Goal: Information Seeking & Learning: Learn about a topic

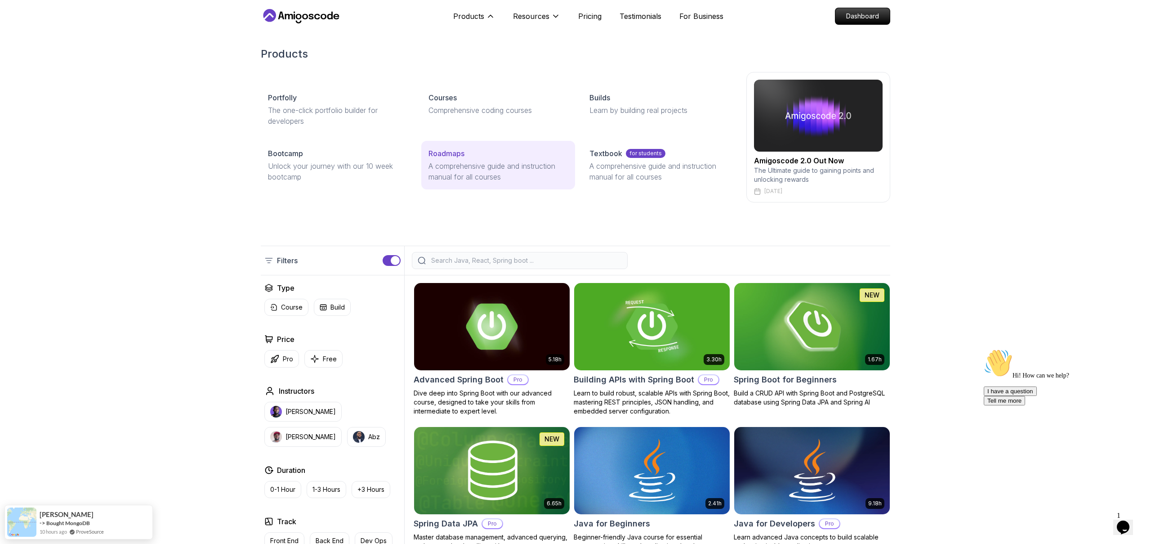
click at [456, 148] on p "Roadmaps" at bounding box center [447, 153] width 36 height 11
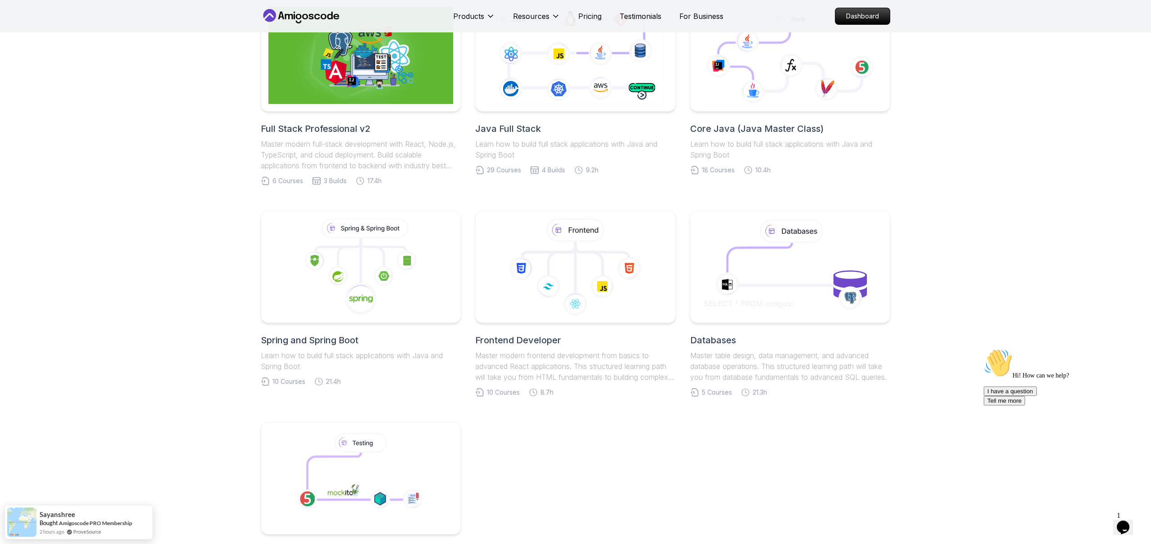
scroll to position [181, 0]
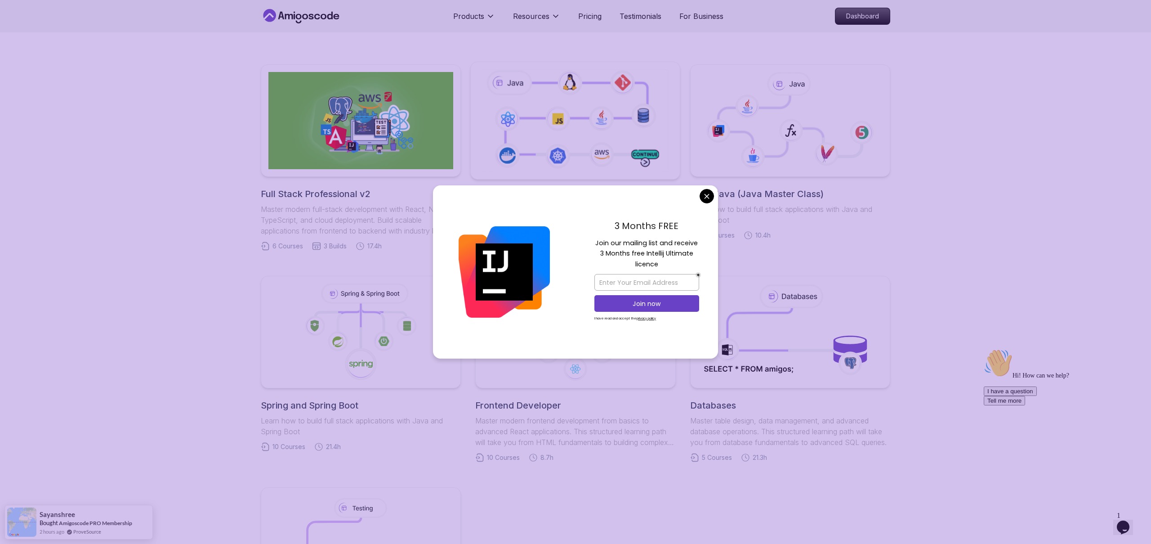
click at [573, 113] on icon at bounding box center [575, 120] width 190 height 106
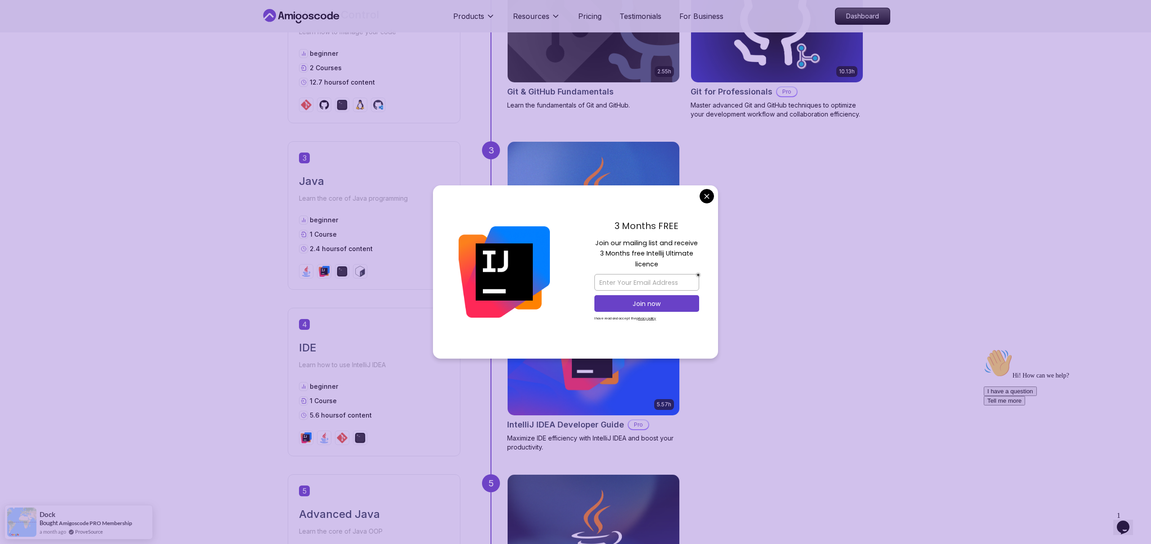
scroll to position [848, 0]
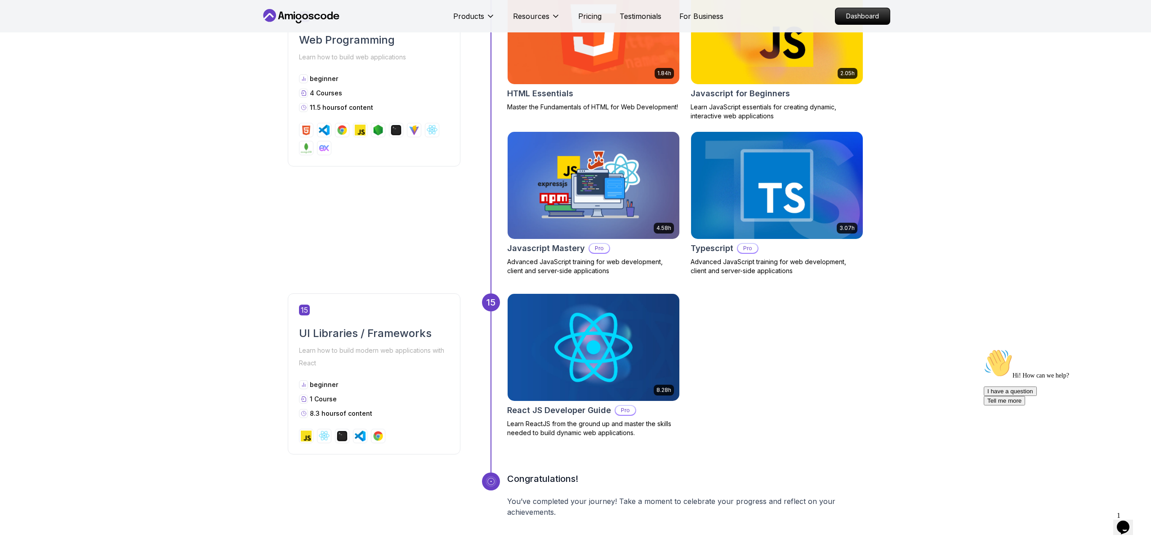
scroll to position [3489, 0]
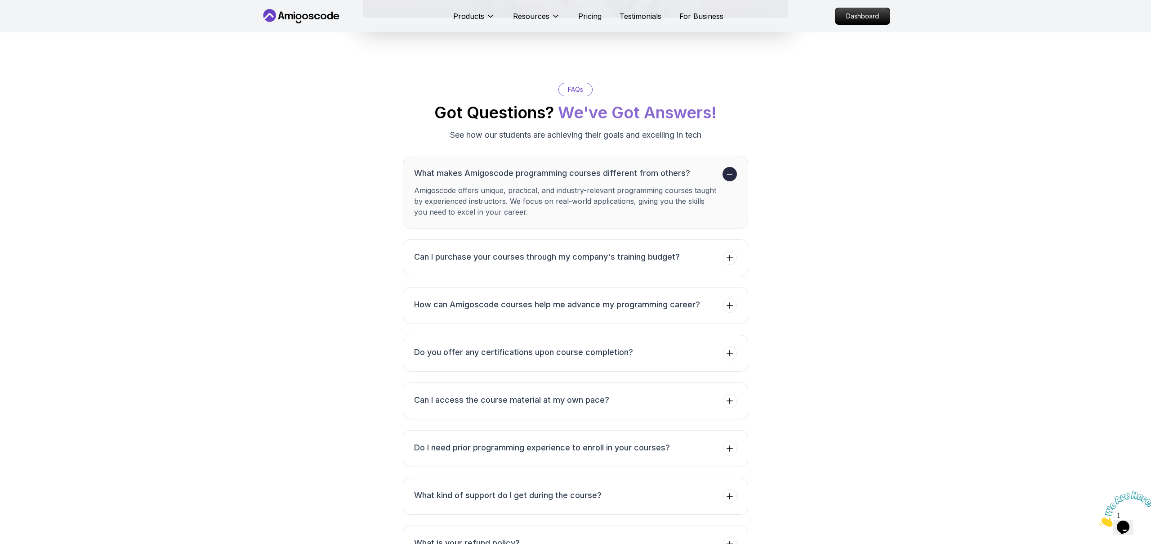
scroll to position [1447, 0]
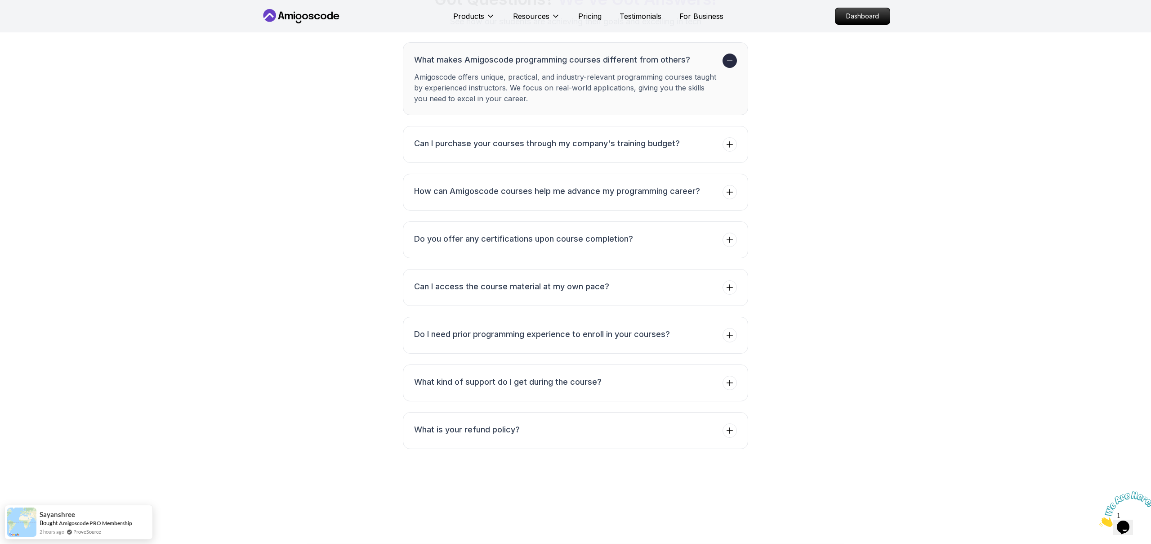
scroll to position [1526, 0]
click at [728, 241] on icon at bounding box center [730, 236] width 9 height 9
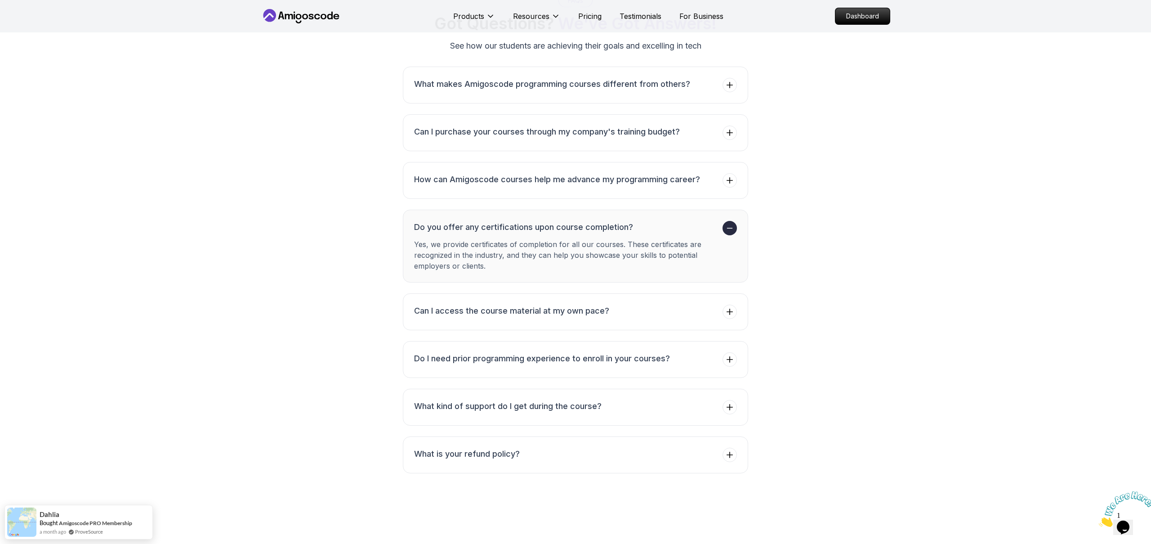
scroll to position [1469, 0]
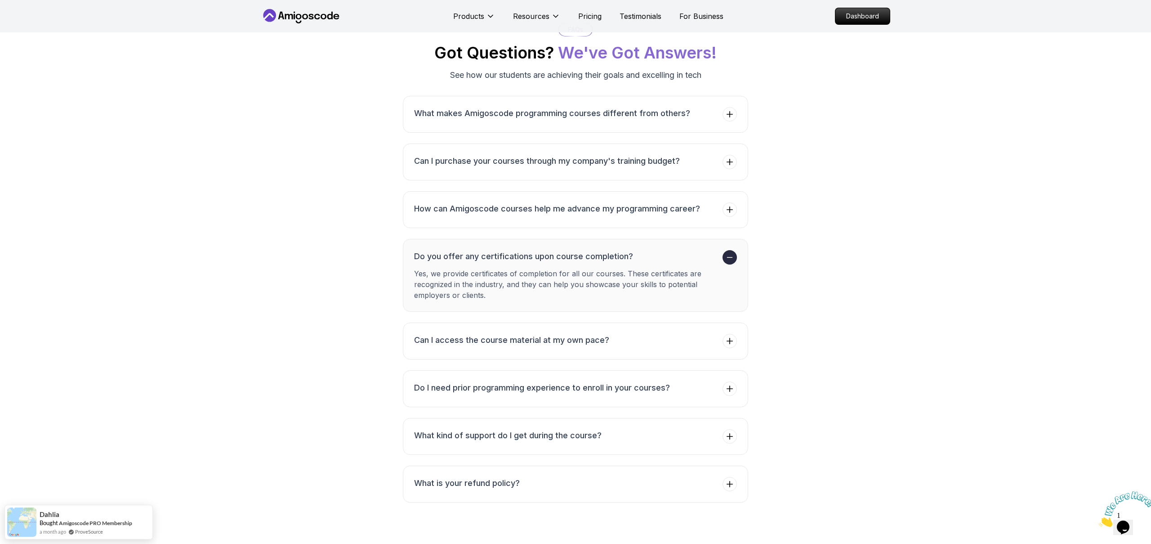
click at [727, 262] on icon at bounding box center [730, 257] width 9 height 9
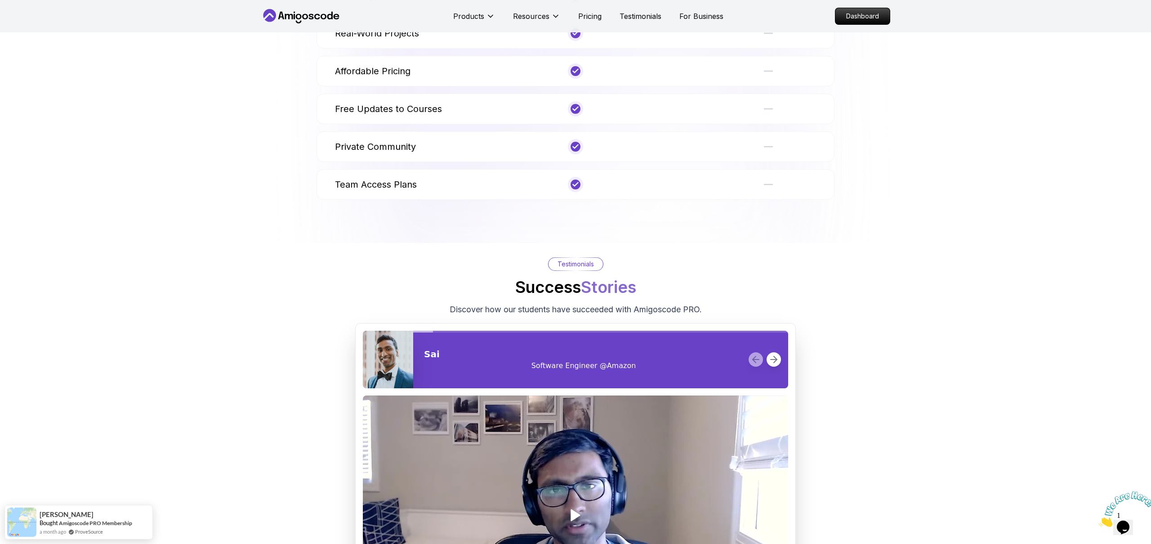
scroll to position [990, 0]
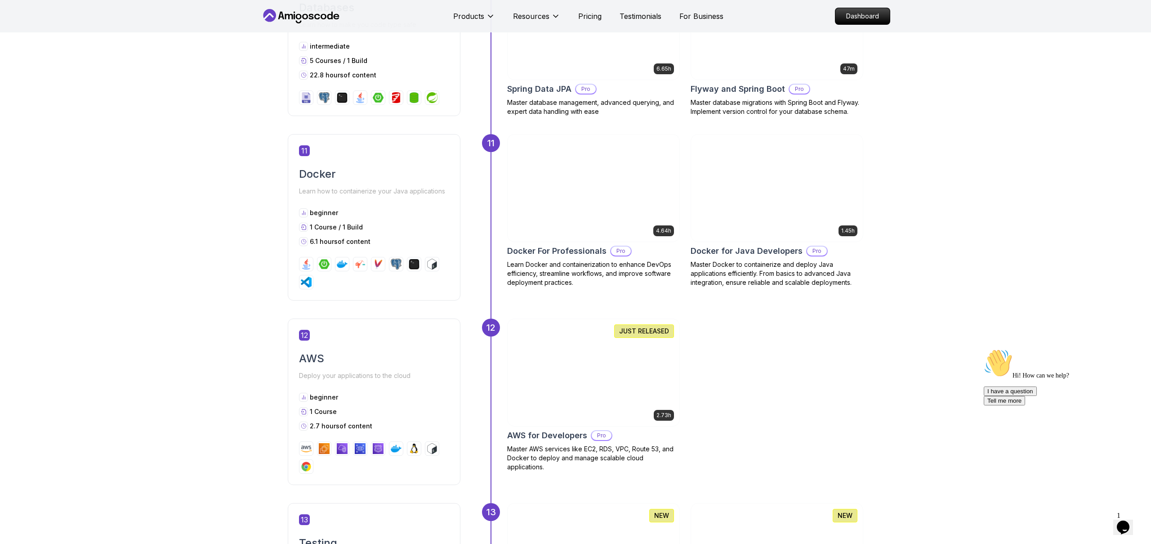
scroll to position [2679, 0]
